Goal: Find specific page/section

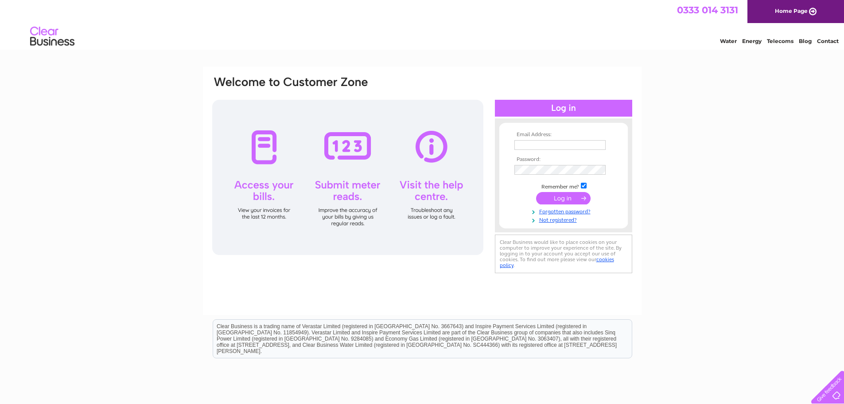
type input "[EMAIL_ADDRESS][DOMAIN_NAME]"
click at [564, 200] on input "submit" at bounding box center [563, 198] width 54 height 12
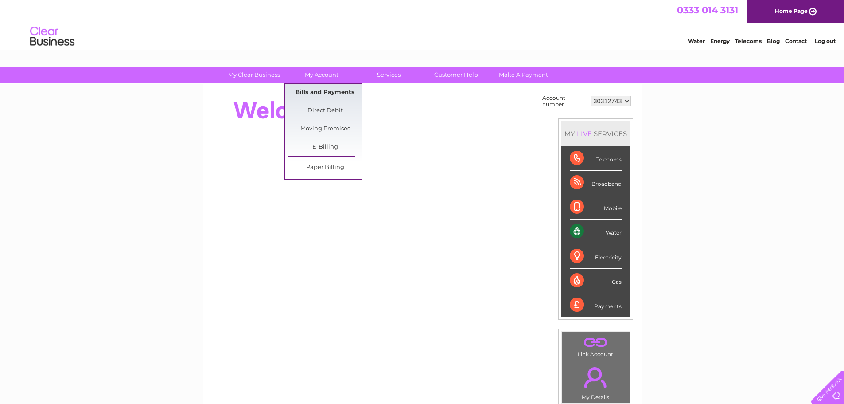
click at [313, 88] on link "Bills and Payments" at bounding box center [324, 93] width 73 height 18
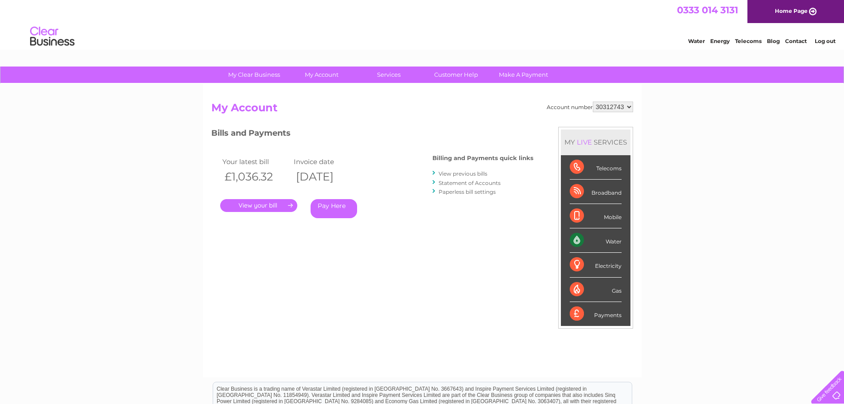
click at [268, 206] on link "." at bounding box center [258, 205] width 77 height 13
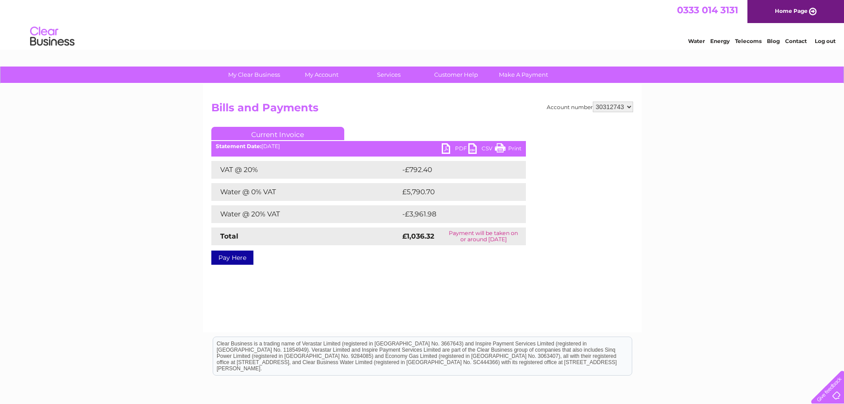
click at [460, 145] on link "PDF" at bounding box center [455, 149] width 27 height 13
